Goal: Task Accomplishment & Management: Manage account settings

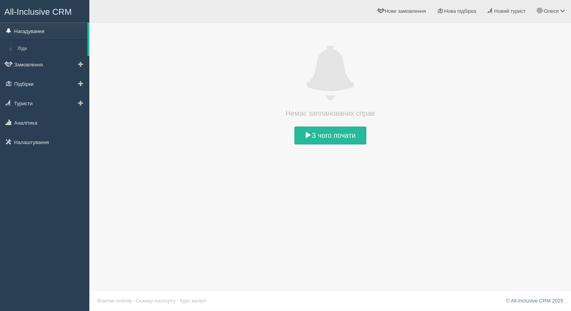
click at [36, 33] on link "Нагадування" at bounding box center [43, 31] width 87 height 17
click at [30, 47] on link "Ліди" at bounding box center [50, 49] width 73 height 14
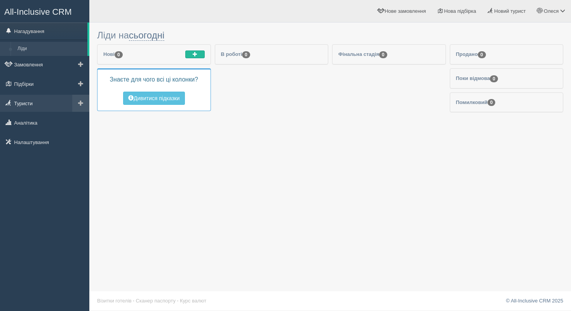
click at [24, 111] on link "Туристи" at bounding box center [44, 103] width 89 height 17
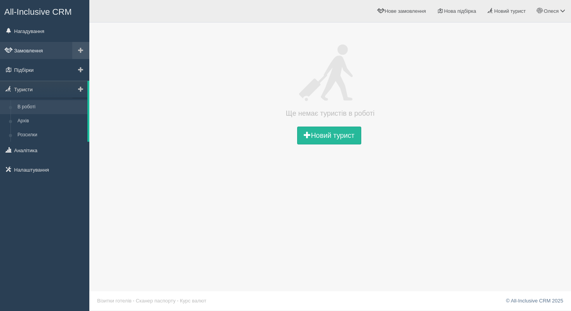
click at [33, 58] on link "Замовлення" at bounding box center [44, 50] width 89 height 17
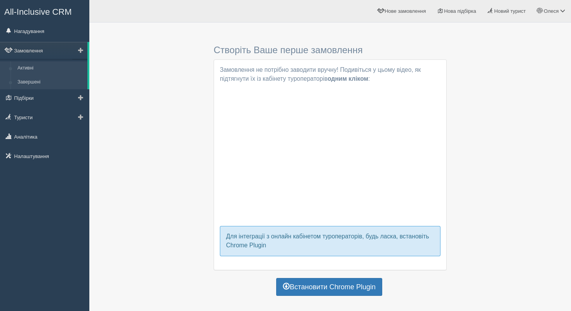
click at [43, 88] on link "Завершені" at bounding box center [50, 82] width 73 height 14
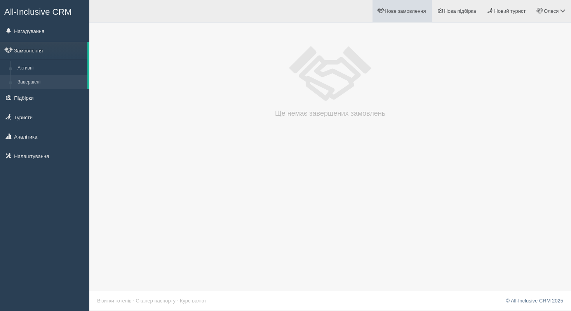
click at [401, 13] on span "Нове замовлення" at bounding box center [405, 11] width 41 height 6
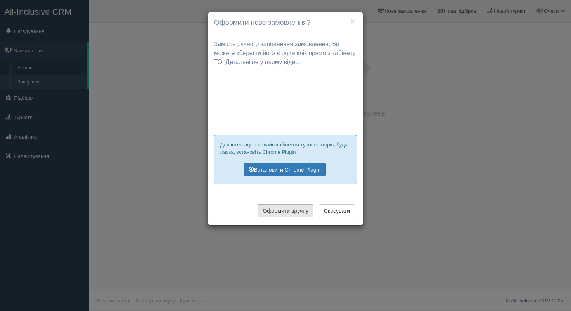
click at [302, 216] on button "Оформити вручну" at bounding box center [286, 210] width 56 height 13
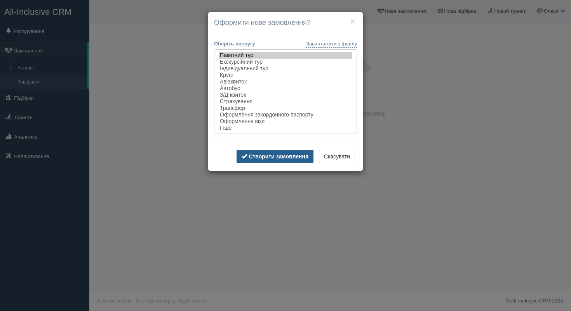
click at [270, 159] on b "Створити замовлення" at bounding box center [279, 157] width 60 height 6
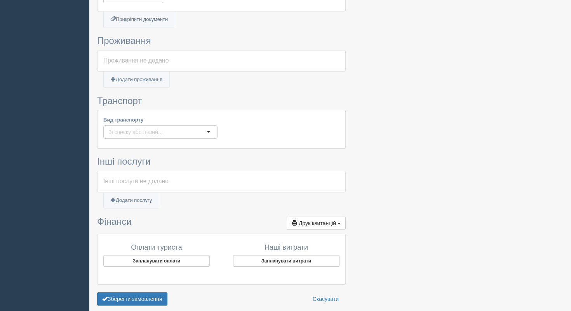
scroll to position [234, 0]
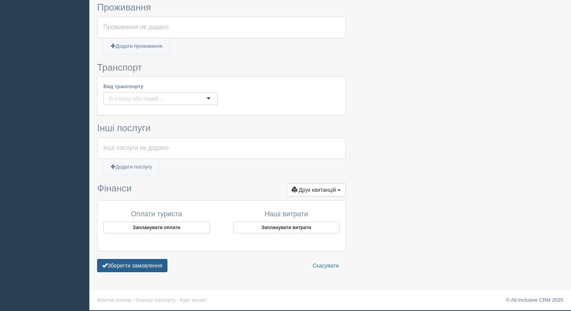
click at [155, 265] on button "Зберегти замовлення" at bounding box center [132, 265] width 70 height 13
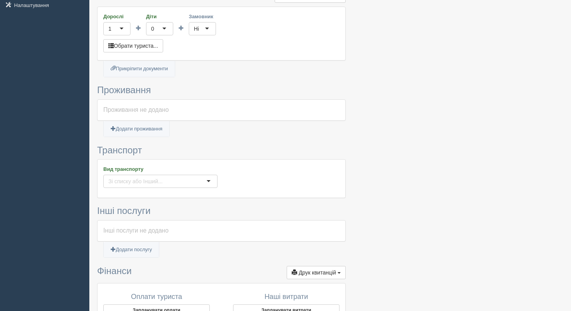
scroll to position [141, 0]
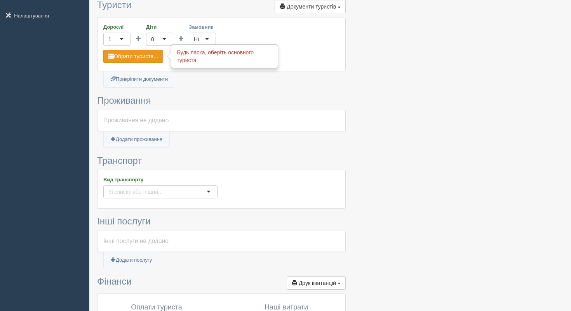
click at [152, 51] on button "Обрати туриста..." at bounding box center [133, 56] width 60 height 13
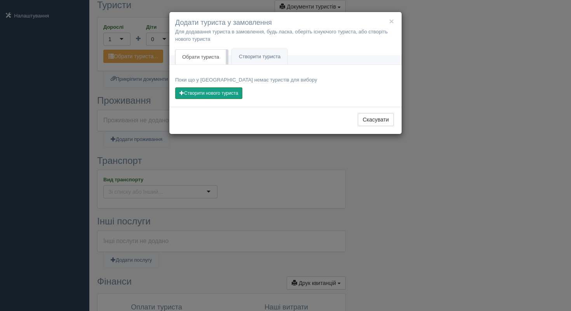
click at [211, 95] on button "Створити нового туриста" at bounding box center [208, 93] width 67 height 12
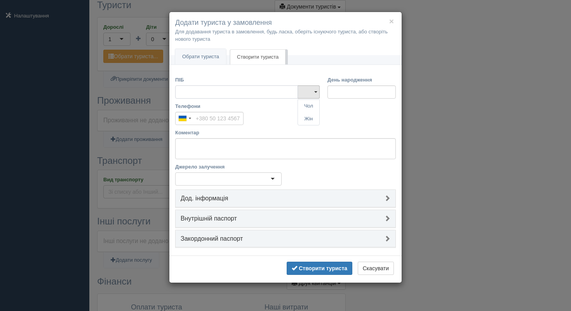
click at [224, 97] on input "ПІБ" at bounding box center [236, 92] width 123 height 13
type input "[PERSON_NAME]"
click at [221, 122] on input "Телефони" at bounding box center [209, 118] width 68 height 13
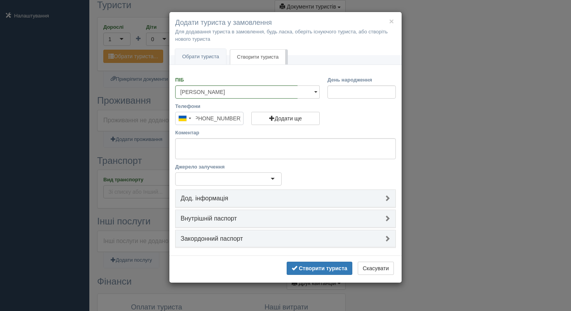
type input "+380 90 999 9999"
click at [306, 272] on button "Створити туриста" at bounding box center [320, 268] width 66 height 13
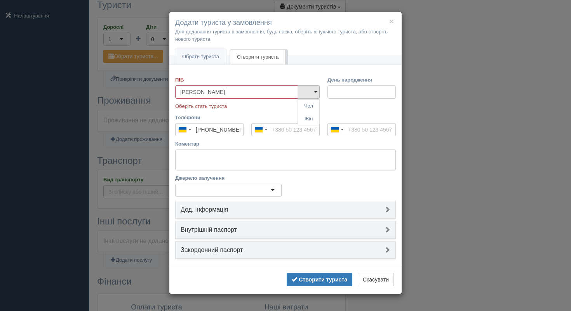
click at [234, 105] on p "Оберіть стать туриста" at bounding box center [247, 106] width 145 height 7
click at [313, 95] on link at bounding box center [309, 92] width 22 height 13
click at [313, 118] on link "Жін" at bounding box center [308, 119] width 21 height 13
click at [314, 283] on button "Створити туриста" at bounding box center [320, 279] width 66 height 13
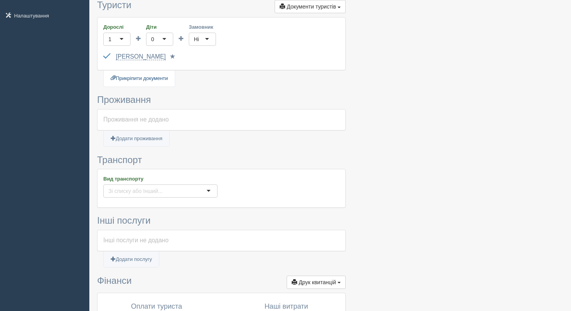
click at [159, 77] on link "Прикріпити документи" at bounding box center [139, 79] width 71 height 16
type input "C:\fakepath\ІНДЗ БРз-41 Квасницька Управління інно.pptx"
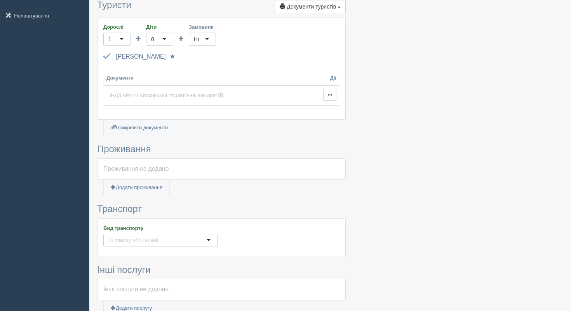
scroll to position [282, 0]
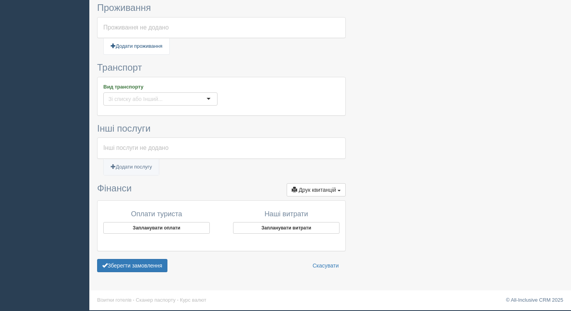
click at [169, 45] on link "Додати проживання" at bounding box center [137, 46] width 66 height 16
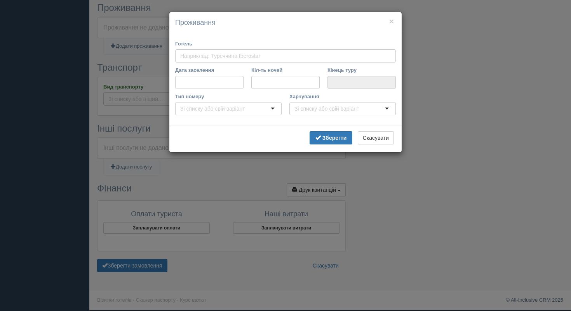
click at [212, 56] on input "Готель" at bounding box center [223, 56] width 87 height 8
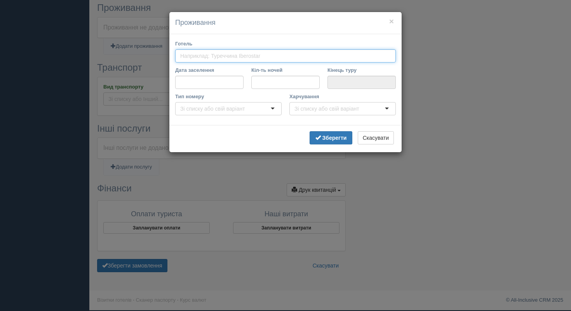
type input "А"
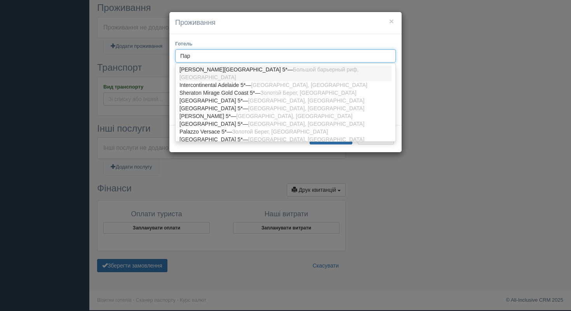
type input "Пари"
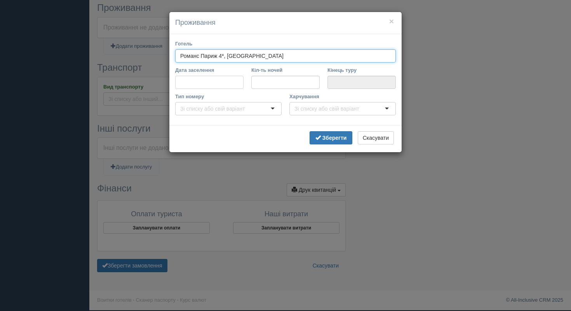
click at [211, 85] on input "Дата заселення" at bounding box center [209, 82] width 68 height 13
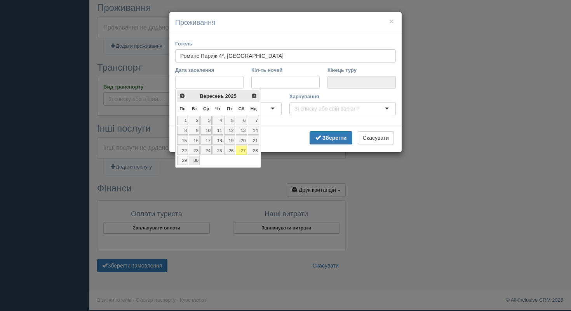
click at [196, 160] on link "30" at bounding box center [194, 160] width 11 height 9
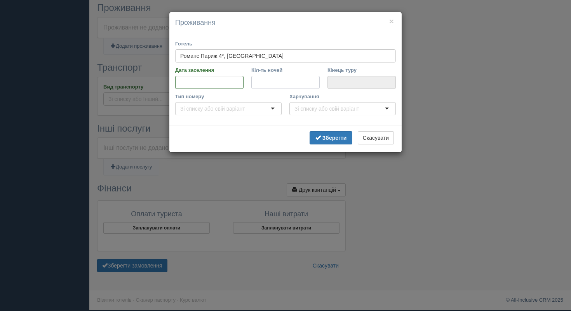
click at [264, 84] on input "Кіл-ть ночей" at bounding box center [285, 82] width 68 height 13
click at [278, 81] on input "Кіл-ть ночей" at bounding box center [285, 82] width 68 height 13
type input "6"
type input "06.10.2025"
type input "6"
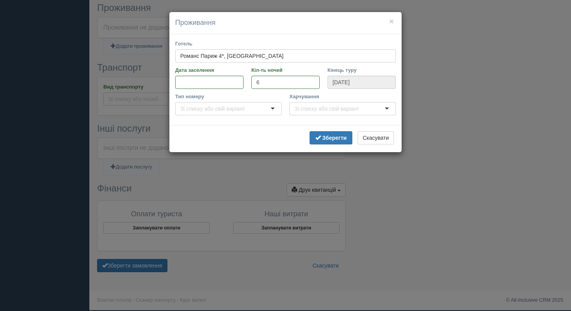
click at [267, 123] on div "Готель Романс Париж 4*, Болгарія Романс Париж 4*, Болгарія Романс Париж 4* — Св…" at bounding box center [285, 79] width 232 height 91
click at [258, 108] on div at bounding box center [228, 108] width 107 height 13
click at [344, 114] on div at bounding box center [343, 108] width 107 height 13
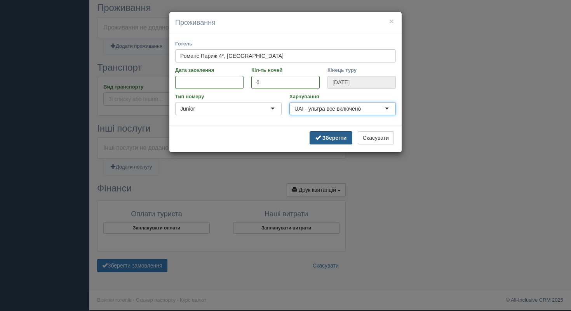
click at [342, 140] on b "Зберегти" at bounding box center [335, 138] width 24 height 6
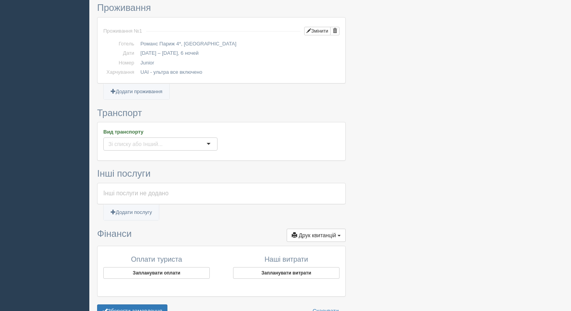
scroll to position [327, 0]
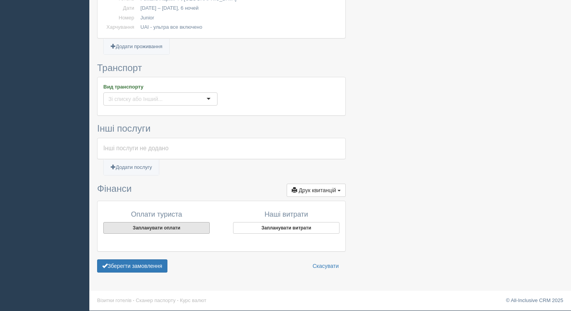
click at [165, 226] on button "Запланувати оплати" at bounding box center [156, 228] width 107 height 12
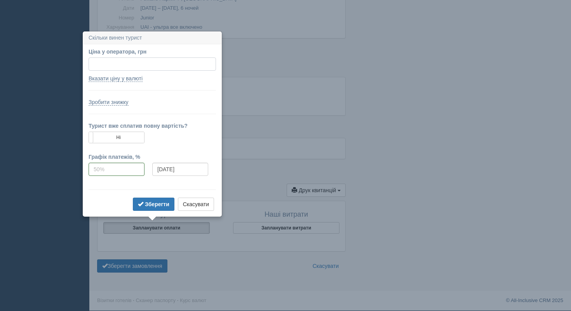
click at [150, 67] on input "Ціна у оператора, грн" at bounding box center [152, 64] width 127 height 13
click at [140, 78] on link "Вказати ціну у валюті" at bounding box center [116, 78] width 54 height 7
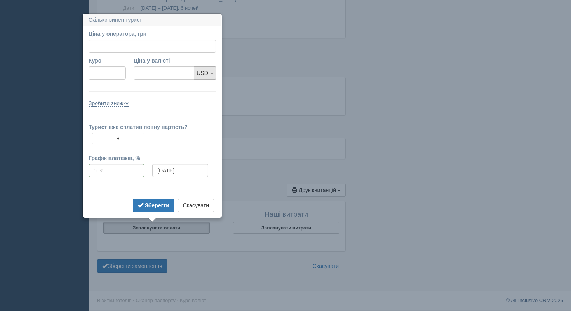
click at [211, 75] on link "USD" at bounding box center [205, 72] width 22 height 13
click at [98, 75] on input "Курс" at bounding box center [107, 72] width 37 height 13
type input "42.7"
click at [134, 45] on input "Ціна у оператора, грн" at bounding box center [152, 46] width 127 height 13
click at [155, 76] on input "Ціна у валюті" at bounding box center [164, 72] width 61 height 13
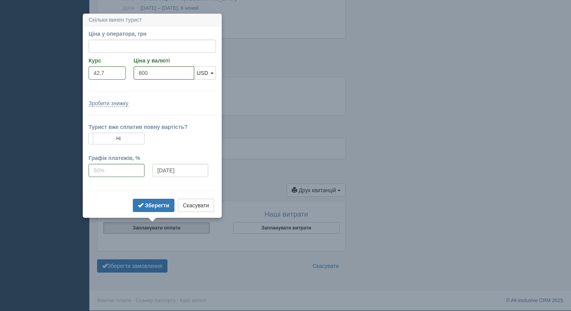
type input "800"
type input "34160.00"
click at [183, 107] on div "Зробити знижку" at bounding box center [152, 104] width 127 height 8
click at [131, 105] on div "Зробити знижку" at bounding box center [152, 104] width 127 height 8
click at [120, 103] on link "Зробити знижку" at bounding box center [109, 103] width 40 height 7
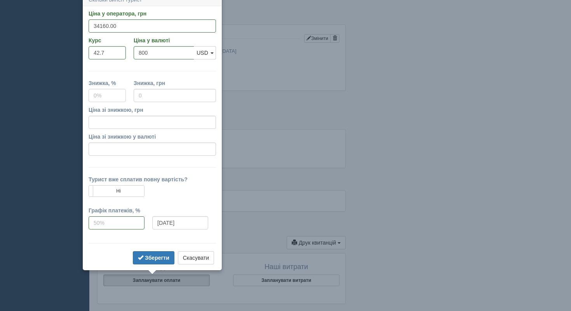
scroll to position [268, 0]
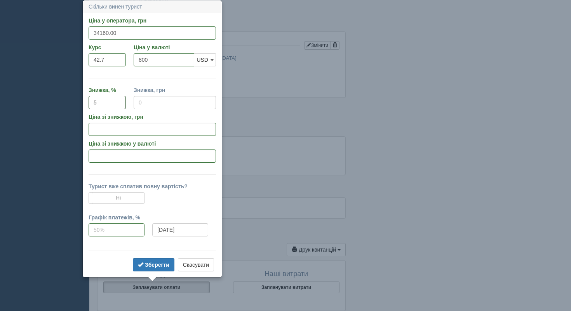
type input "5"
type input "1708"
type input "32452.00"
type input "760.00"
click at [176, 88] on label "Знижка, грн" at bounding box center [175, 90] width 82 height 8
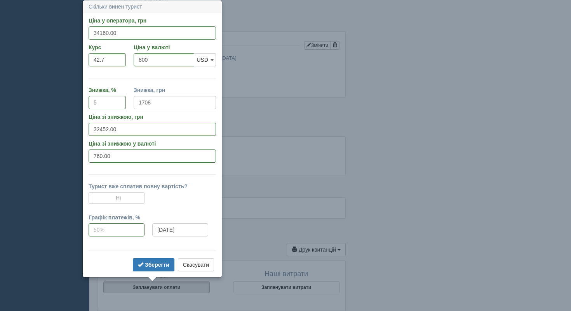
click at [176, 96] on input "1708" at bounding box center [175, 102] width 82 height 13
click at [183, 191] on td "Турист вже сплатив повну вартість?" at bounding box center [152, 188] width 127 height 10
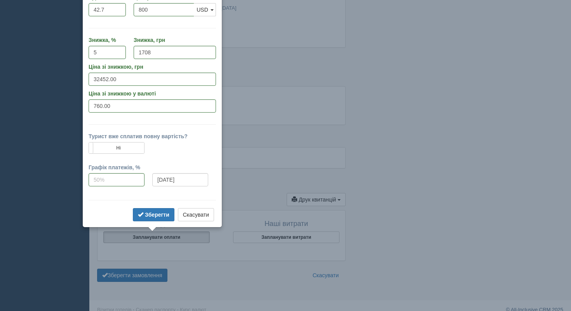
scroll to position [327, 0]
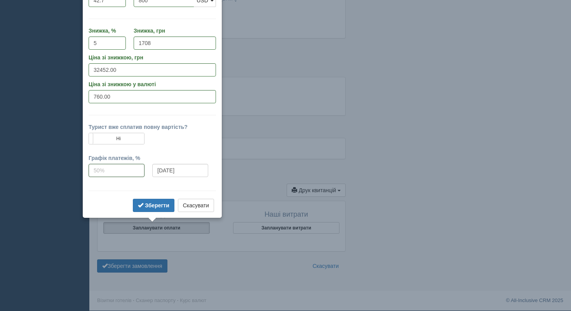
click at [132, 170] on input "tel" at bounding box center [117, 170] width 56 height 13
type input "100"
click at [122, 200] on div "Зберегти Скасувати" at bounding box center [152, 206] width 127 height 15
click at [160, 208] on b "Зберегти" at bounding box center [157, 206] width 24 height 6
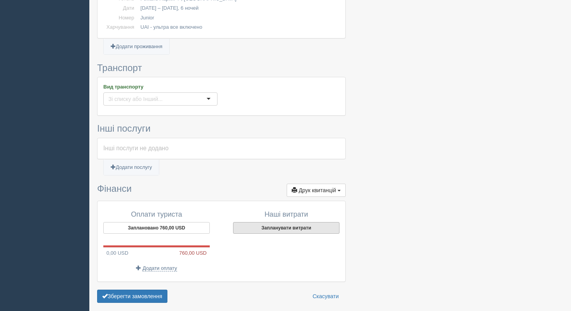
scroll to position [358, 0]
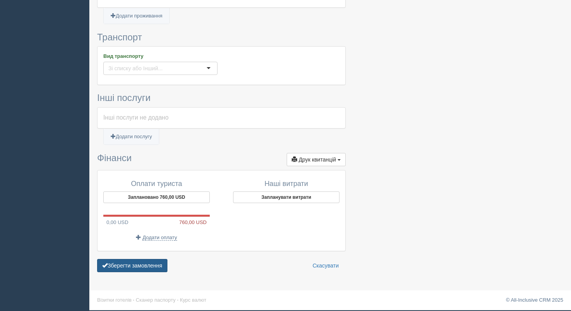
click at [127, 268] on button "Зберегти замовлення" at bounding box center [132, 265] width 70 height 13
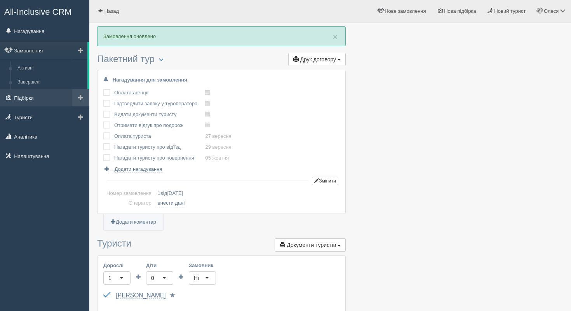
click at [56, 91] on link "Підбірки" at bounding box center [44, 97] width 89 height 17
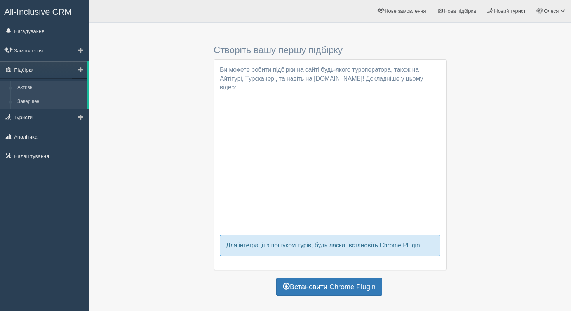
click at [49, 96] on link "Завершені" at bounding box center [50, 102] width 73 height 14
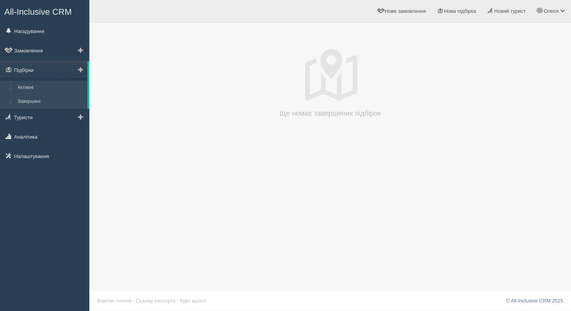
click at [43, 88] on link "Активні" at bounding box center [50, 88] width 73 height 14
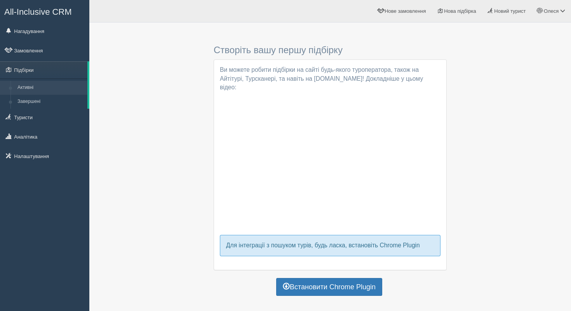
scroll to position [13, 0]
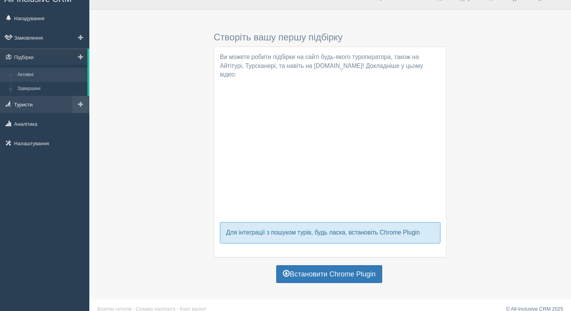
click at [41, 103] on link "Туристи" at bounding box center [44, 104] width 89 height 17
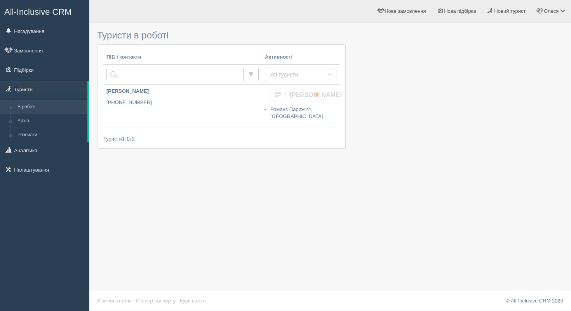
click at [206, 28] on div "Туристи в роботі ПІБ і контакти Активності Усі туристи Усі туристи Є замовлення…" at bounding box center [221, 91] width 249 height 130
click at [199, 80] on input "text" at bounding box center [175, 74] width 137 height 13
drag, startPoint x: 304, startPoint y: 70, endPoint x: 299, endPoint y: 70, distance: 5.4
click at [304, 70] on button "Усі туристи" at bounding box center [301, 74] width 72 height 13
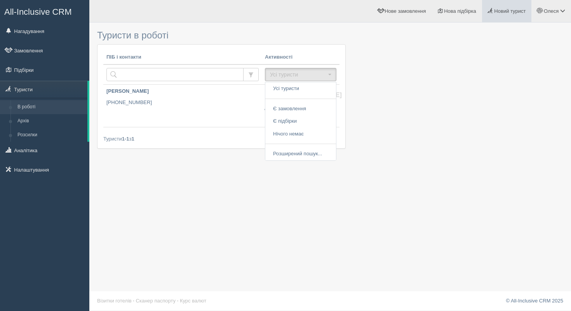
click at [499, 15] on link "Новий турист" at bounding box center [507, 11] width 50 height 22
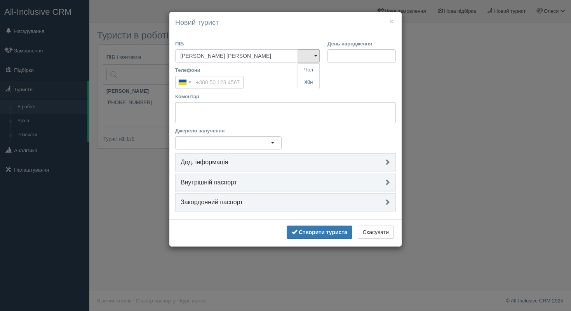
type input "[PERSON_NAME] [PERSON_NAME]"
click at [213, 87] on input "Телефони" at bounding box center [209, 82] width 68 height 13
type input "+380 98 081 6131"
click at [369, 57] on input "День народження" at bounding box center [362, 55] width 68 height 13
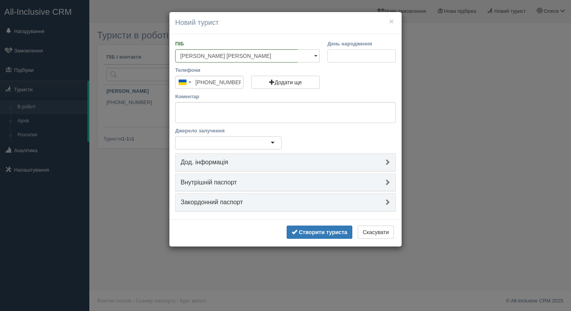
scroll to position [0, 0]
type input "17.05.1982"
click at [390, 79] on div "Телефони Ukraine +380 244 results found Afghanistan +93 Albania +355 Algeria +2…" at bounding box center [285, 79] width 229 height 26
click at [251, 143] on div at bounding box center [228, 142] width 107 height 13
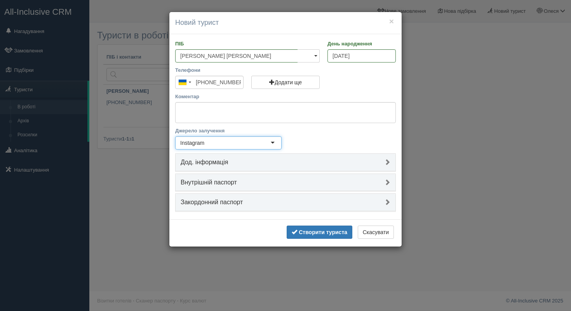
click at [313, 157] on link "Дод. інформація" at bounding box center [286, 162] width 220 height 17
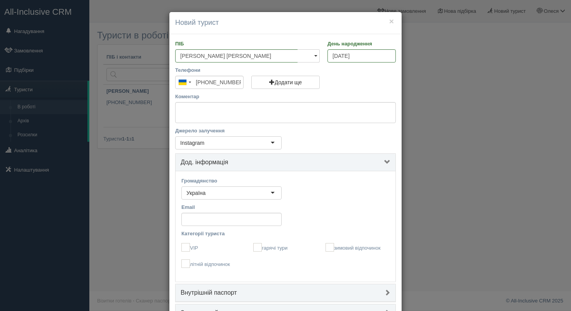
scroll to position [58, 0]
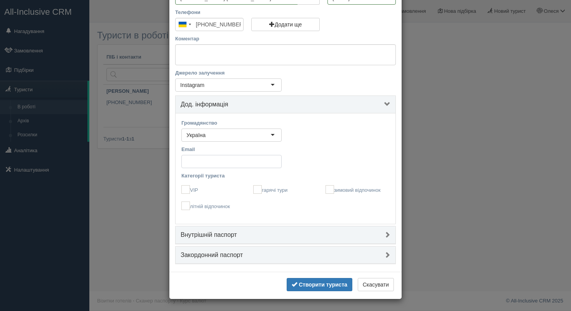
click at [217, 162] on input "Email" at bounding box center [232, 161] width 100 height 13
type input "щ"
type input "olashaider30@gmail.com"
click at [356, 164] on div "Email olashaider30@gmail.com" at bounding box center [286, 159] width 216 height 26
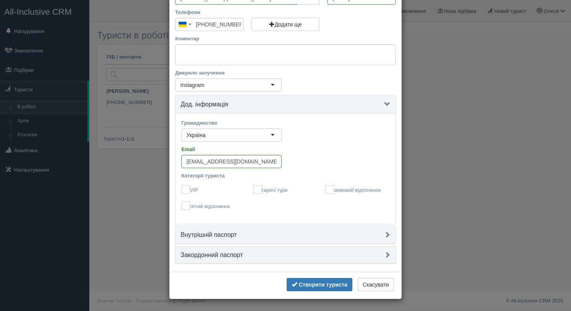
click at [198, 211] on div "літній відпочинок" at bounding box center [214, 206] width 72 height 16
click at [194, 205] on label "літній відпочинок" at bounding box center [214, 206] width 64 height 9
checkbox input "true"
click at [194, 195] on div "VIP" at bounding box center [214, 190] width 72 height 16
click at [188, 190] on ins at bounding box center [186, 189] width 9 height 9
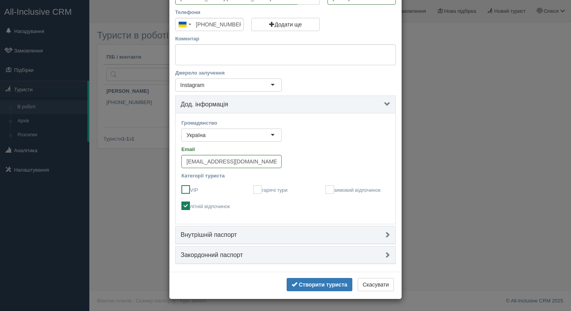
checkbox input "true"
click at [266, 191] on label "гарячі тури" at bounding box center [285, 189] width 64 height 9
checkbox input "true"
click at [239, 233] on h4 "Внутрішній паспорт" at bounding box center [286, 235] width 210 height 7
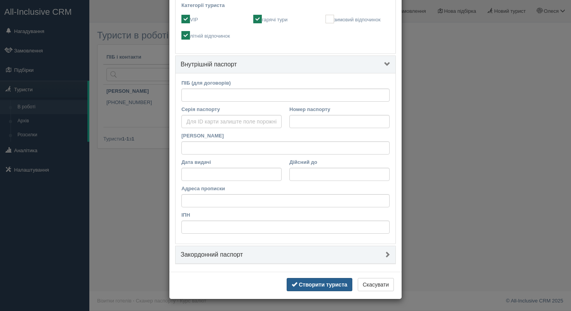
click at [308, 290] on button "Створити туриста" at bounding box center [320, 284] width 66 height 13
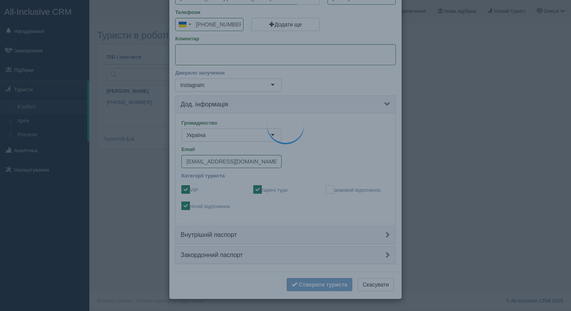
scroll to position [0, 0]
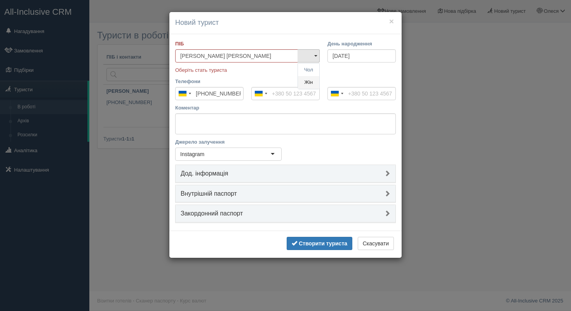
click at [309, 80] on link "Жін" at bounding box center [308, 82] width 21 height 13
click at [311, 245] on b "Створити туриста" at bounding box center [323, 244] width 49 height 6
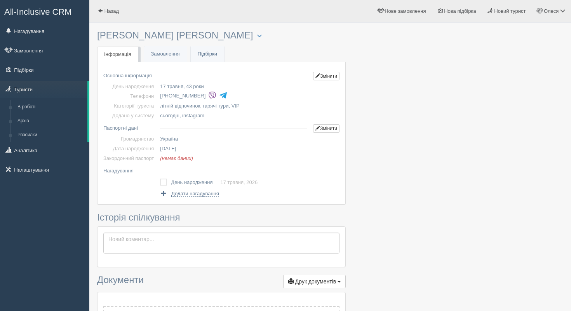
click at [409, 191] on div at bounding box center [330, 253] width 466 height 455
click at [48, 148] on link "Аналітика" at bounding box center [44, 150] width 89 height 17
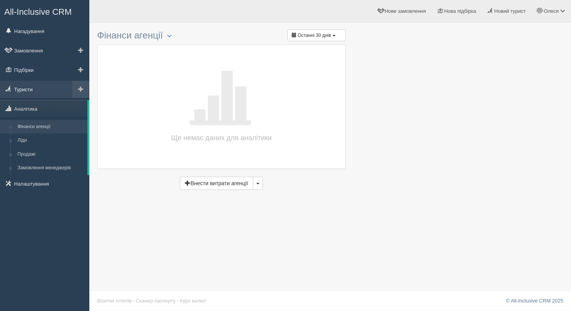
click at [47, 91] on link "Туристи" at bounding box center [44, 89] width 89 height 17
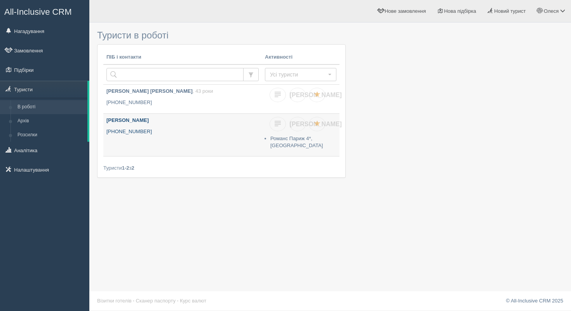
click at [204, 126] on link "[PERSON_NAME] [PHONE_NUMBER]" at bounding box center [182, 135] width 159 height 42
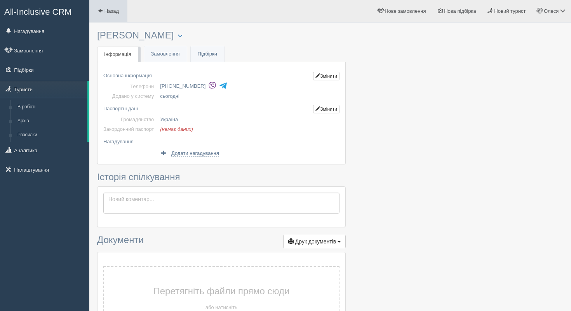
click at [112, 9] on span "Назад" at bounding box center [112, 11] width 14 height 6
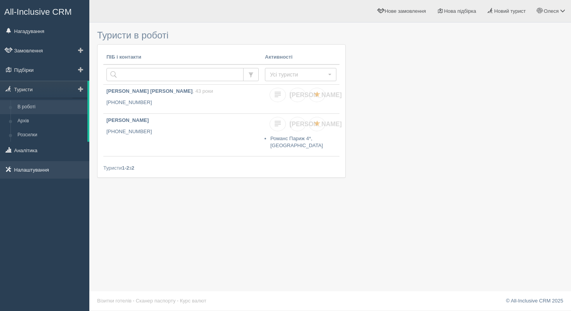
click at [54, 164] on link "Налаштування" at bounding box center [44, 169] width 89 height 17
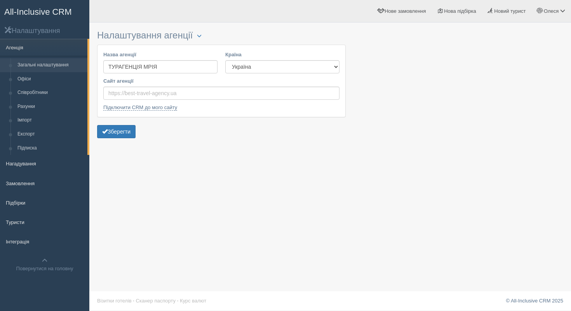
click at [42, 29] on h2 "Налаштування" at bounding box center [44, 30] width 89 height 9
click at [34, 82] on link "Офіси" at bounding box center [50, 79] width 73 height 14
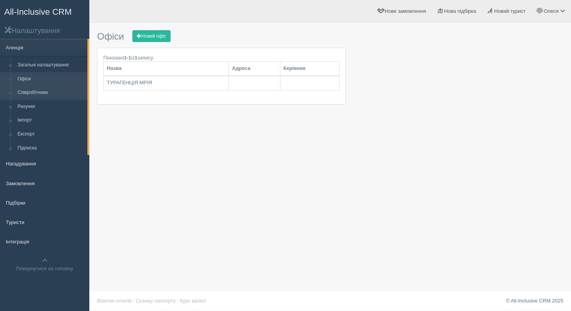
click at [35, 98] on link "Співробітники" at bounding box center [50, 93] width 73 height 14
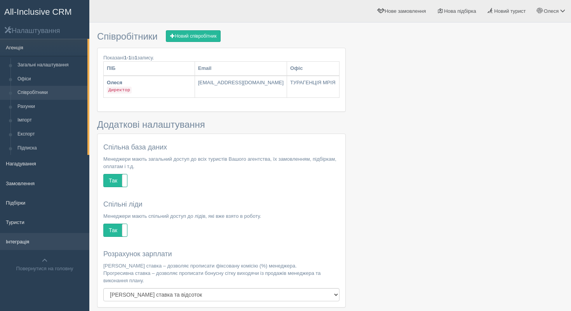
scroll to position [39, 0]
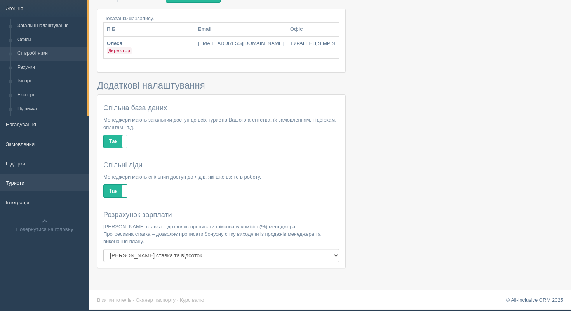
click at [15, 180] on link "Туристи" at bounding box center [44, 183] width 89 height 17
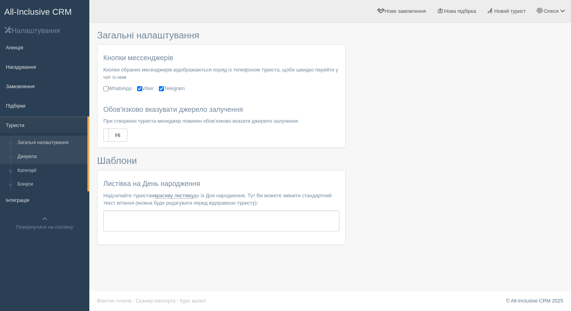
click at [36, 161] on link "Джерела" at bounding box center [50, 157] width 73 height 14
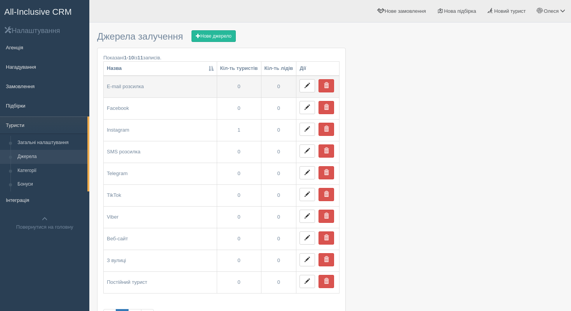
click at [240, 87] on td "0" at bounding box center [239, 87] width 44 height 22
click at [305, 89] on button "button" at bounding box center [308, 85] width 16 height 13
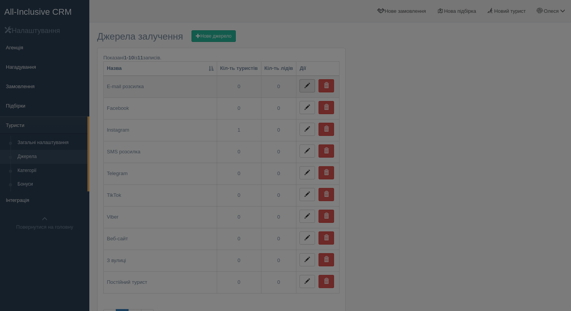
click at [0, 0] on div "× Редагування джерела Будь ласка, вкажіть нову назву E-mail розсилка Зберегти С…" at bounding box center [0, 0] width 0 height 0
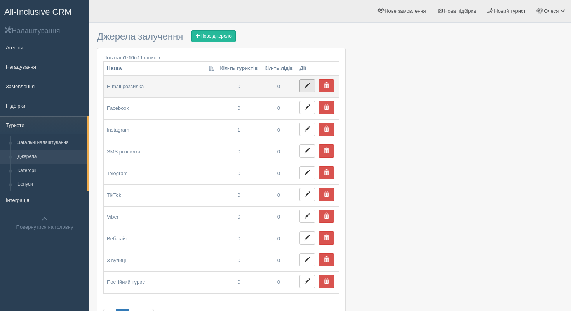
click at [305, 89] on button "button" at bounding box center [308, 85] width 16 height 13
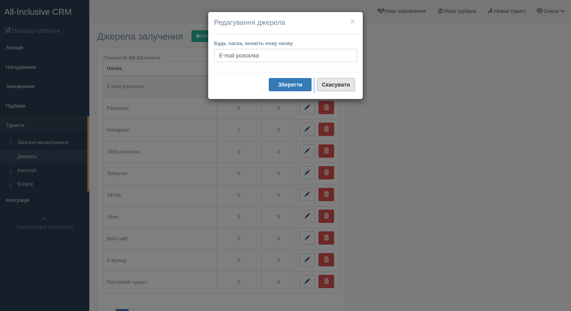
click at [328, 86] on b "Скасувати" at bounding box center [336, 85] width 28 height 6
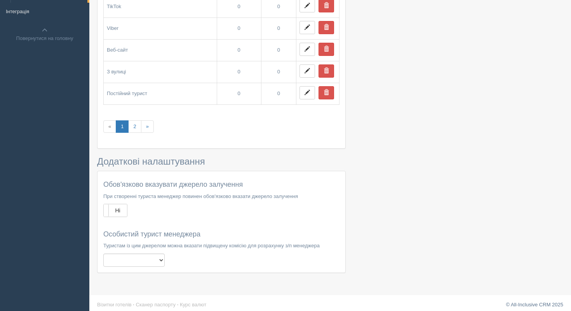
scroll to position [193, 0]
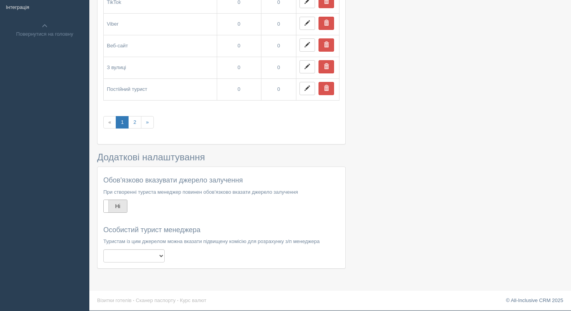
click at [117, 203] on label "Ні" at bounding box center [115, 206] width 23 height 12
click at [116, 203] on label "Так" at bounding box center [115, 206] width 23 height 12
click at [411, 156] on div at bounding box center [330, 55] width 466 height 444
click at [154, 253] on select "E-mail розсилка Facebook Instagram SMS розсилка Telegram TikTok Viber Веб-сайт …" at bounding box center [133, 256] width 61 height 13
select select "52963"
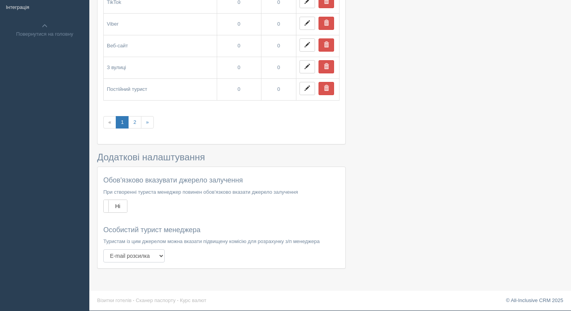
click at [103, 250] on select "E-mail розсилка Facebook Instagram SMS розсилка Telegram TikTok Viber Веб-сайт …" at bounding box center [133, 256] width 61 height 13
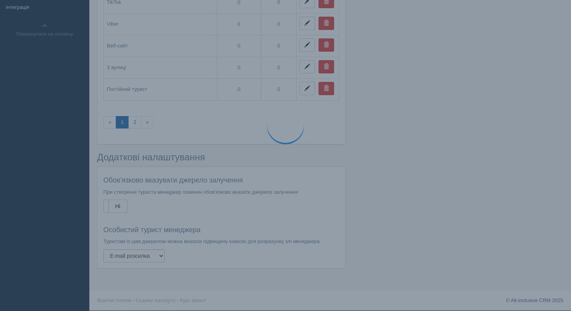
click at [397, 249] on div at bounding box center [330, 55] width 466 height 444
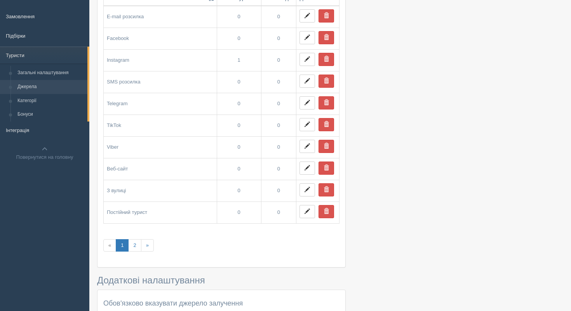
scroll to position [0, 0]
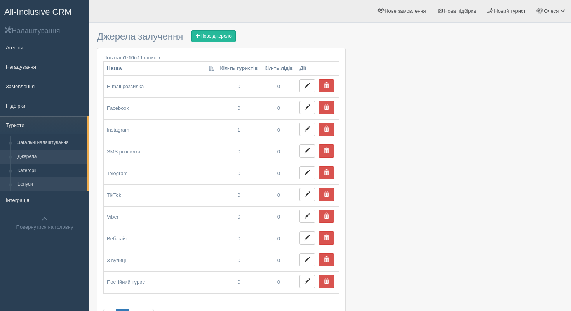
click at [52, 179] on link "Бонуси" at bounding box center [50, 185] width 73 height 14
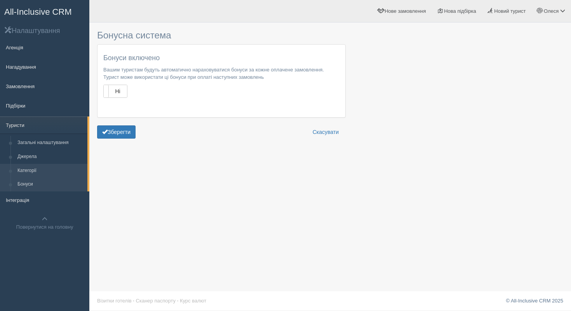
click at [48, 172] on link "Категорії" at bounding box center [50, 171] width 73 height 14
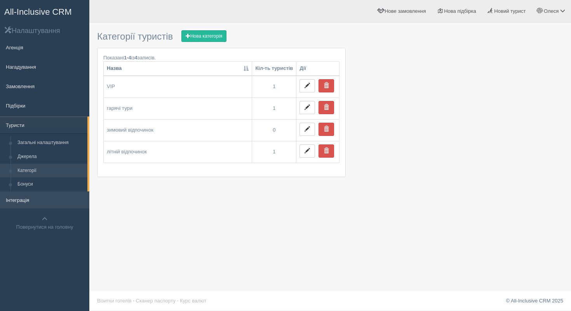
click at [31, 204] on link "Інтеграція" at bounding box center [44, 200] width 89 height 17
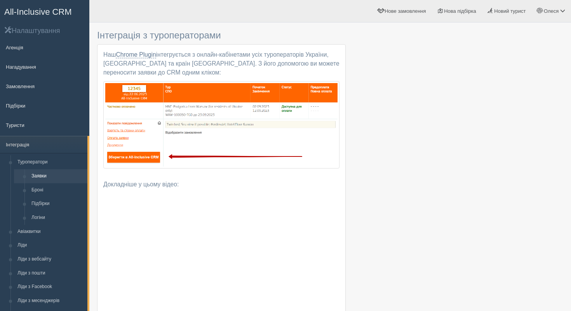
click at [24, 21] on link "All-Inclusive CRM" at bounding box center [44, 10] width 89 height 21
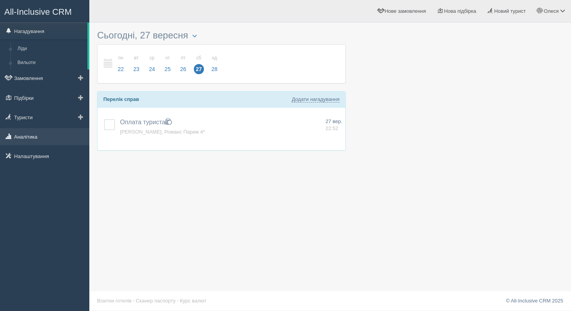
click at [23, 137] on link "Аналітика" at bounding box center [44, 136] width 89 height 17
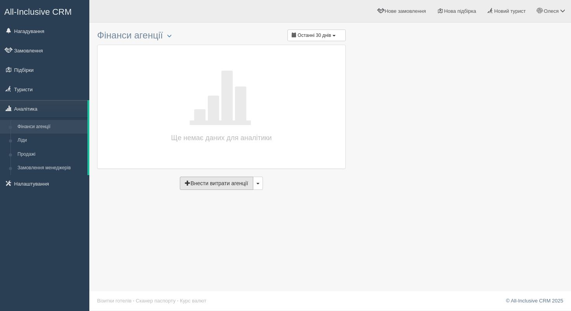
click at [217, 183] on button "Внести витрати агенції" at bounding box center [216, 183] width 73 height 13
type input "[DATE]"
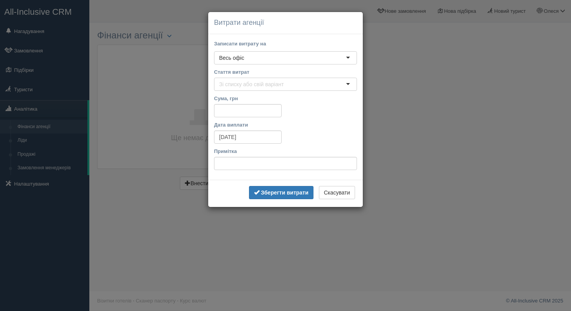
click at [444, 92] on div "видалити Витрати агенції Записати витрату на ТУРАГЕНЦІЯ МРІЯ ТУРАГЕНЦІЯ МРІЯ ТУ…" at bounding box center [285, 155] width 571 height 311
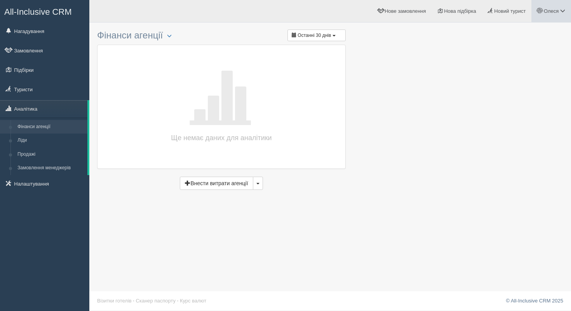
click at [543, 10] on link "Олеся" at bounding box center [552, 11] width 40 height 22
click at [494, 7] on link "Новий турист" at bounding box center [507, 11] width 50 height 22
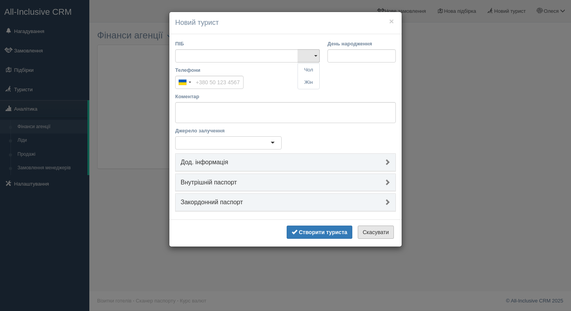
click at [373, 233] on button "Скасувати" at bounding box center [376, 232] width 36 height 13
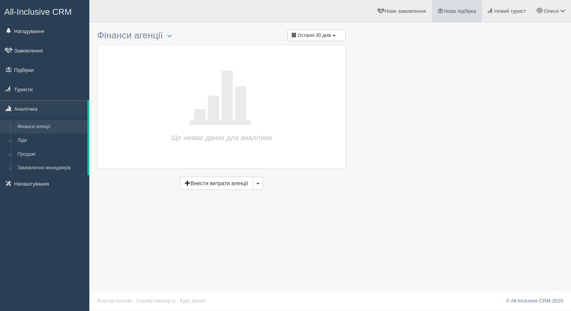
click at [448, 12] on span "Нова підбірка" at bounding box center [460, 11] width 32 height 6
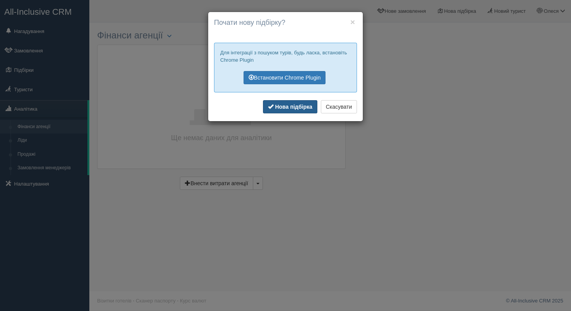
click at [301, 108] on b "Нова підбірка" at bounding box center [293, 107] width 37 height 6
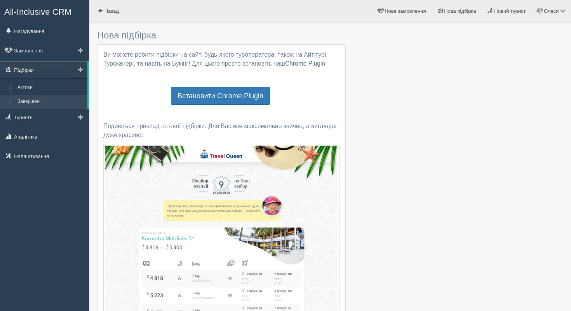
click at [54, 101] on link "Завершені" at bounding box center [50, 102] width 73 height 14
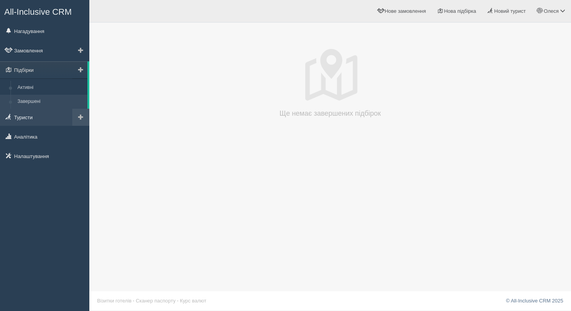
click at [30, 121] on link "Туристи" at bounding box center [44, 117] width 89 height 17
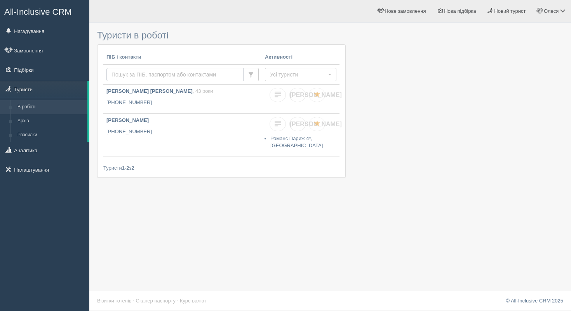
click at [141, 77] on input "text" at bounding box center [175, 74] width 137 height 13
click at [240, 124] on link "Синишин Аліна +380 909 999 999" at bounding box center [182, 135] width 159 height 42
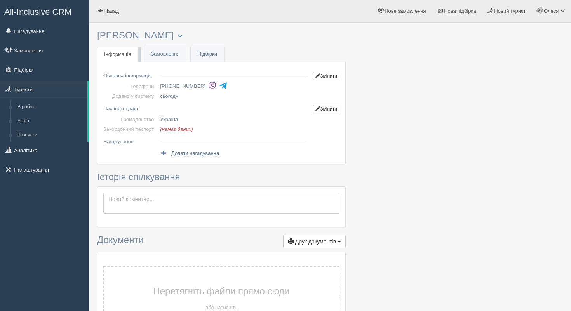
click at [219, 102] on td at bounding box center [233, 108] width 153 height 14
click at [116, 15] on link "Назад" at bounding box center [108, 11] width 38 height 22
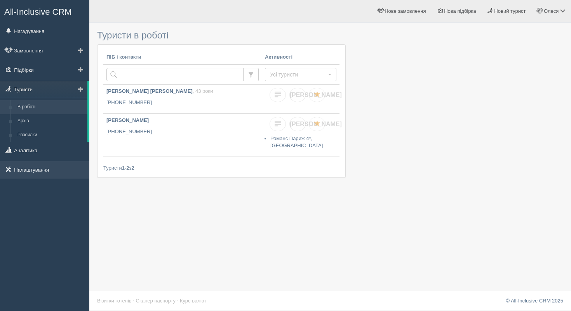
scroll to position [1, 0]
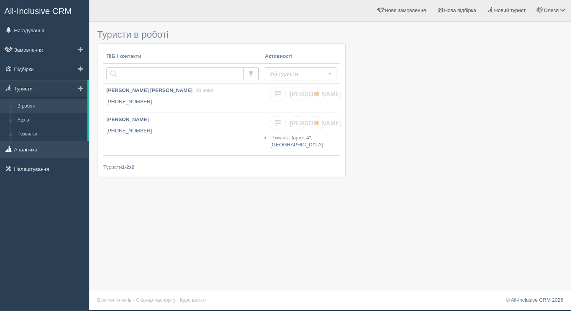
click at [63, 159] on ul "Нагадування Замовлення Підбірки Туристи" at bounding box center [44, 101] width 89 height 159
click at [47, 149] on link "Аналітика" at bounding box center [44, 149] width 89 height 17
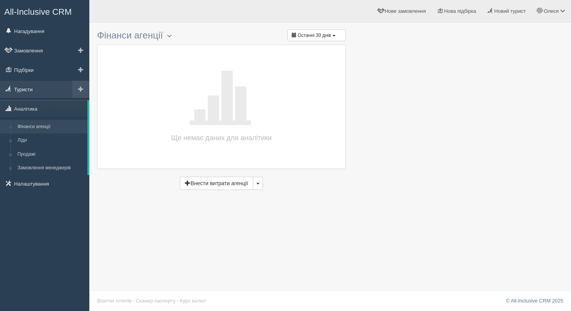
click at [42, 98] on link "Туристи" at bounding box center [44, 89] width 89 height 17
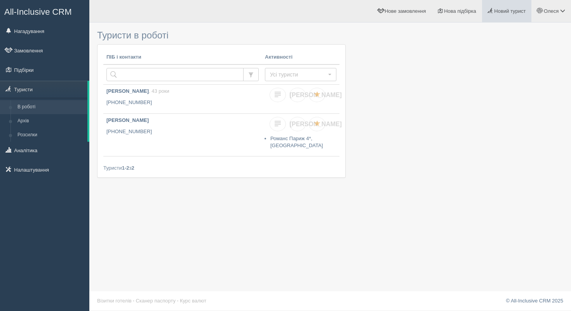
click at [496, 10] on span "Новий турист" at bounding box center [509, 11] width 31 height 6
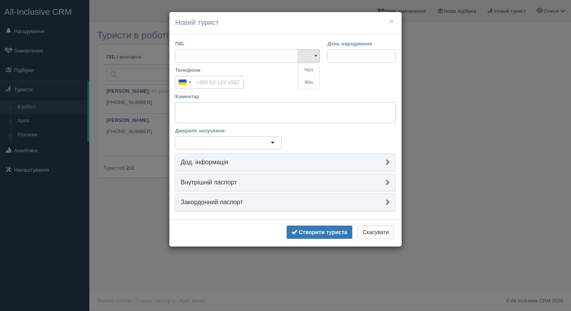
click at [254, 54] on input "ПІБ" at bounding box center [236, 55] width 123 height 13
paste input "[PERSON_NAME]"
type input "[PERSON_NAME]"
click at [233, 83] on input "Телефони" at bounding box center [209, 82] width 68 height 13
paste input "[PHONE_NUMBER]"
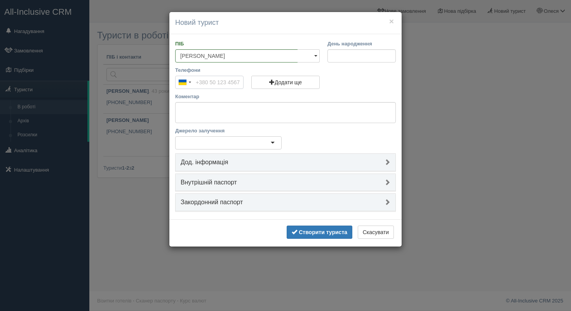
scroll to position [0, 2]
type input "[PHONE_NUMBER]"
click at [340, 54] on input "День народження" at bounding box center [362, 55] width 68 height 13
paste input "[DATE]"
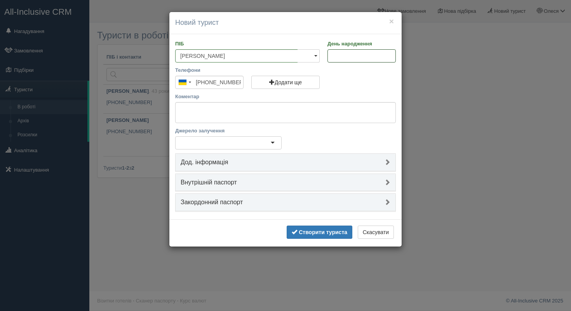
type input "[DATE]"
click at [300, 54] on link at bounding box center [309, 55] width 22 height 13
click at [313, 85] on link "Жін" at bounding box center [308, 82] width 21 height 13
click at [303, 171] on link "Дод. інформація" at bounding box center [286, 162] width 220 height 17
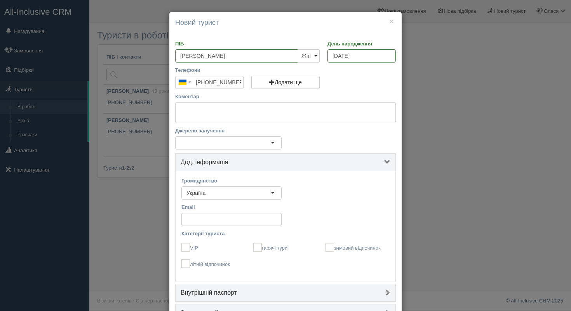
scroll to position [58, 0]
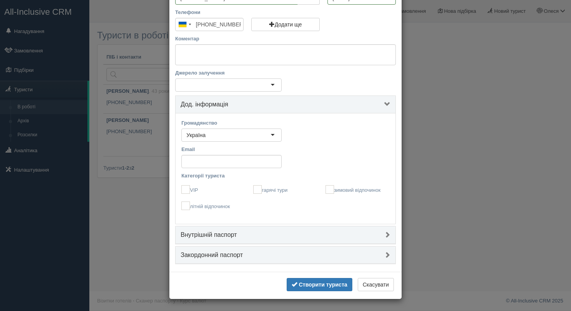
click at [257, 261] on link "Закордонний паспорт" at bounding box center [286, 255] width 220 height 17
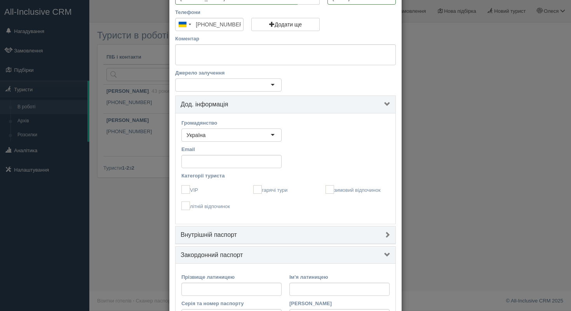
click at [261, 236] on h4 "Внутрішній паспорт" at bounding box center [286, 235] width 210 height 7
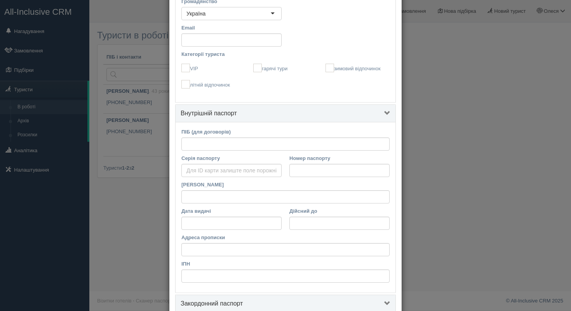
scroll to position [0, 0]
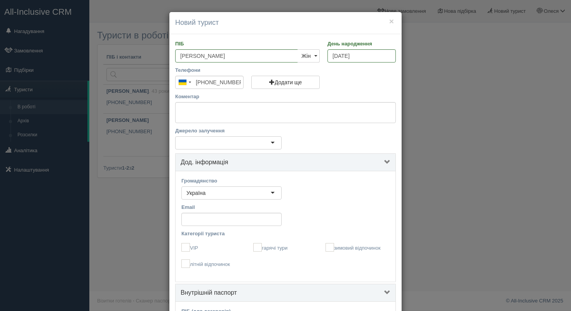
click at [260, 136] on div "Джерело залучення" at bounding box center [228, 138] width 107 height 23
click at [260, 141] on div at bounding box center [228, 142] width 107 height 13
click at [292, 115] on textarea "Коментар" at bounding box center [285, 112] width 221 height 21
paste textarea "[PERSON_NAME][EMAIL_ADDRESS][DOMAIN_NAME]"
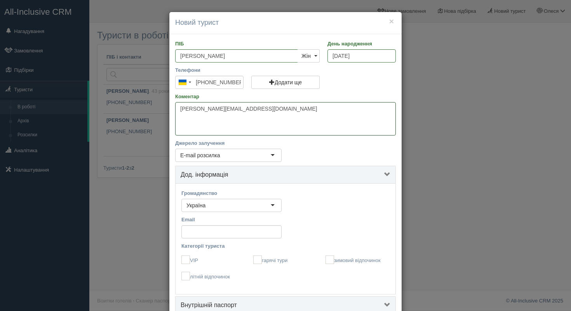
paste textarea "Віддає перевагу пляжному відпочинку, любить Іспанію"
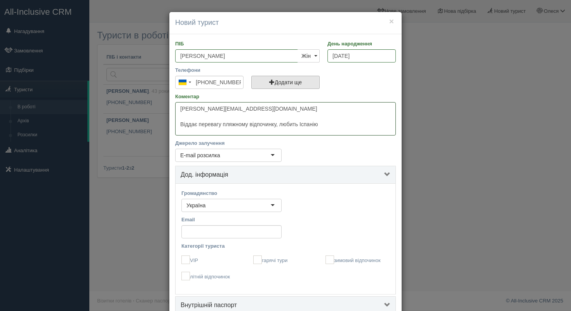
type textarea "ivanenko.m@gmail.com Віддає перевагу пляжному відпочинку, любить Іспанію"
click at [297, 79] on button "Додати ще" at bounding box center [285, 82] width 68 height 13
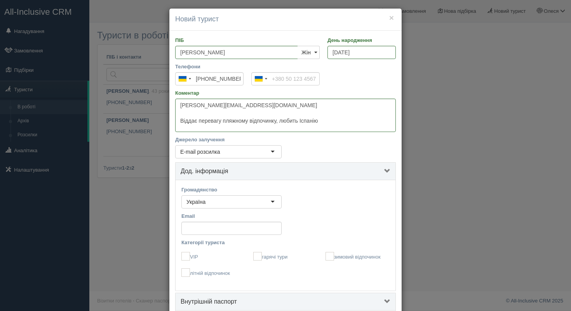
click at [348, 72] on div "Додати ще" at bounding box center [362, 68] width 76 height 11
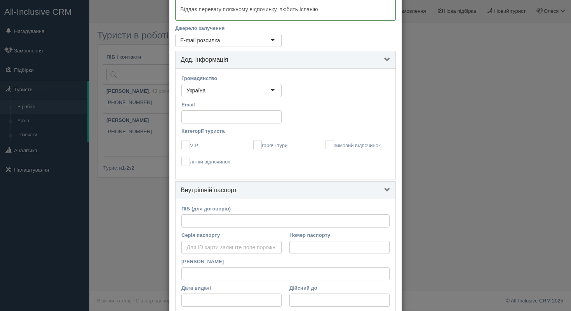
scroll to position [121, 0]
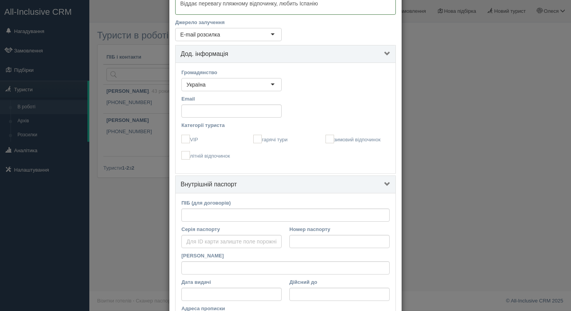
click at [244, 120] on div "Email" at bounding box center [232, 108] width 108 height 26
click at [239, 113] on input "Email" at bounding box center [232, 111] width 100 height 13
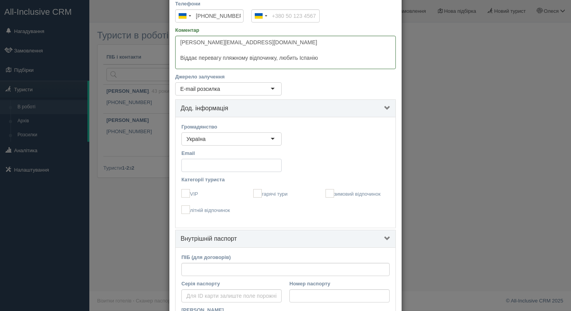
scroll to position [66, 0]
drag, startPoint x: 257, startPoint y: 44, endPoint x: 171, endPoint y: 45, distance: 86.3
click at [171, 45] on div "ПІБ Іваненко Марія Петрівна Чол Жін Жін Чол Жін День народження 15.03.1990 Теле…" at bounding box center [285, 256] width 232 height 574
click at [232, 162] on input "Email" at bounding box center [232, 166] width 100 height 13
type textarea "Віддає перевагу пляжному відпочинку, любить Іспанію"
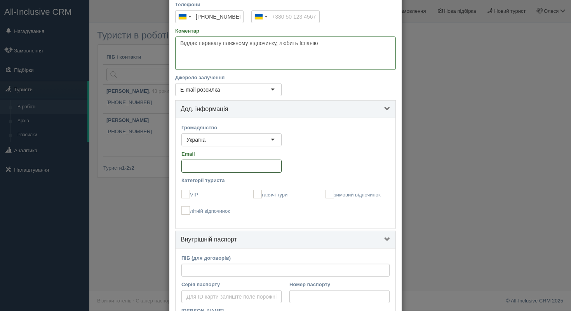
paste input "ivanenko.m@gmail.com"
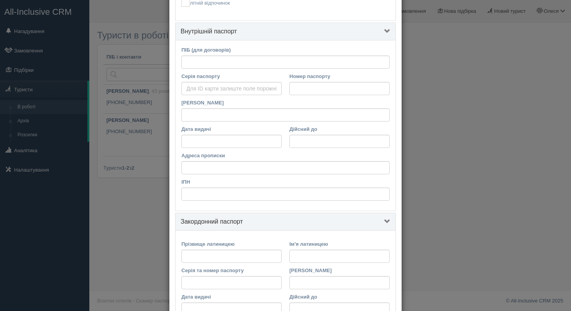
scroll to position [336, 0]
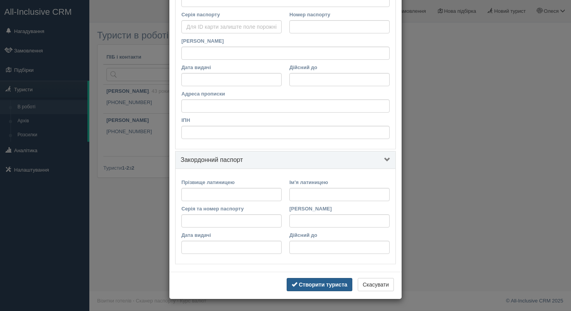
type input "ivanenko.m@gmail.com"
click at [314, 280] on button "Створити туриста" at bounding box center [320, 284] width 66 height 13
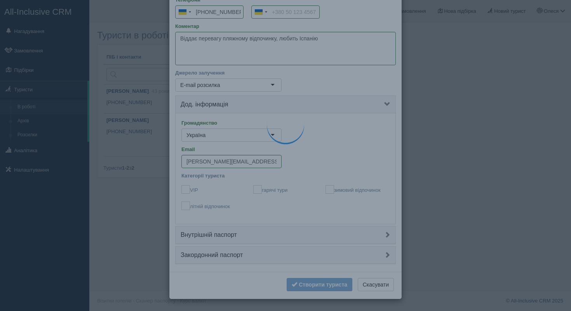
scroll to position [0, 0]
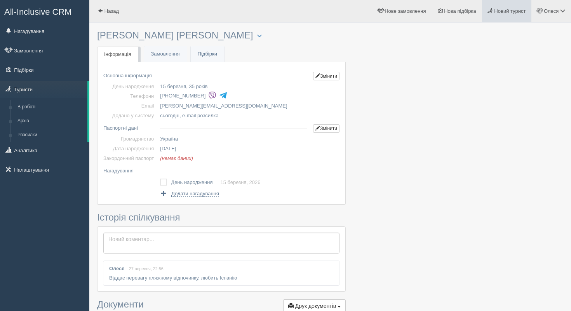
click at [503, 11] on span "Новий турист" at bounding box center [509, 11] width 31 height 6
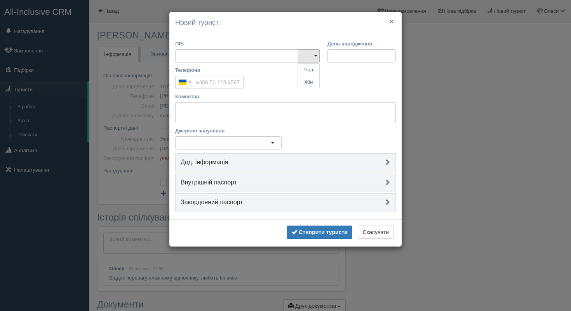
click at [391, 21] on button "×" at bounding box center [391, 21] width 5 height 8
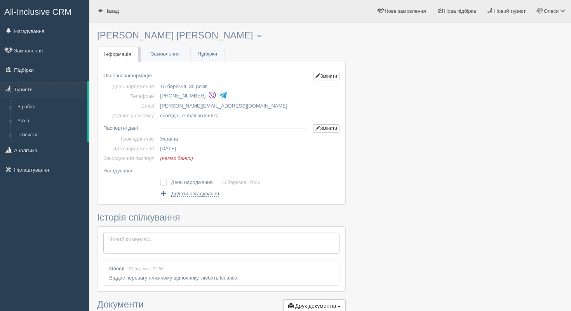
click at [33, 14] on span "All-Inclusive CRM" at bounding box center [38, 12] width 68 height 10
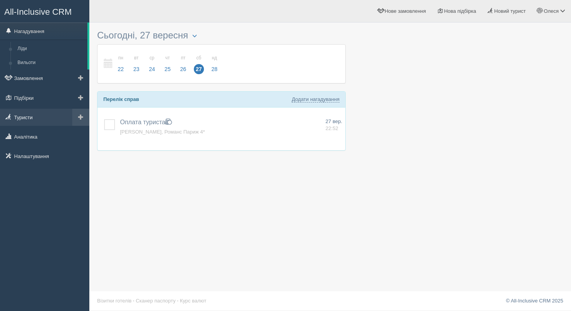
click at [12, 120] on link "Туристи" at bounding box center [44, 117] width 89 height 17
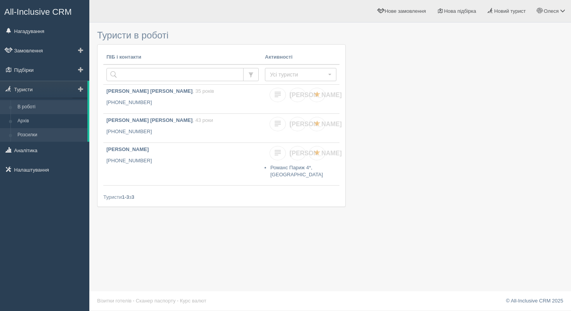
click at [24, 136] on link "Розсилки" at bounding box center [50, 135] width 73 height 14
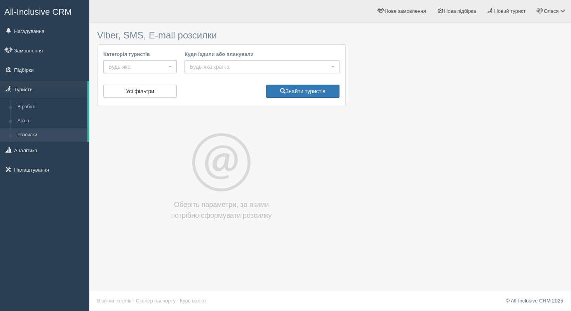
select select
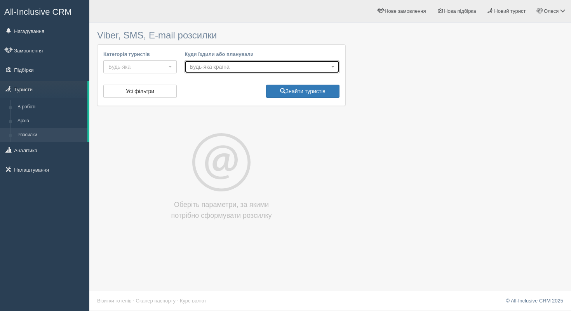
click at [198, 65] on span "Будь-яка країна" at bounding box center [260, 67] width 140 height 8
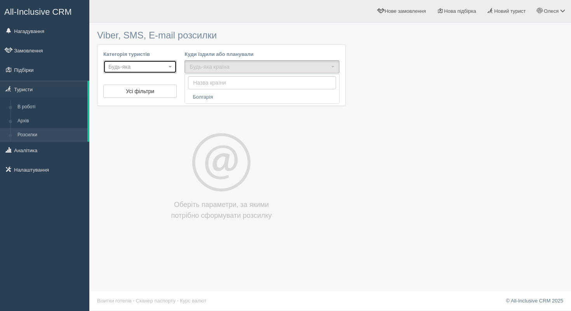
click at [142, 65] on span "Будь-яка" at bounding box center [137, 67] width 58 height 8
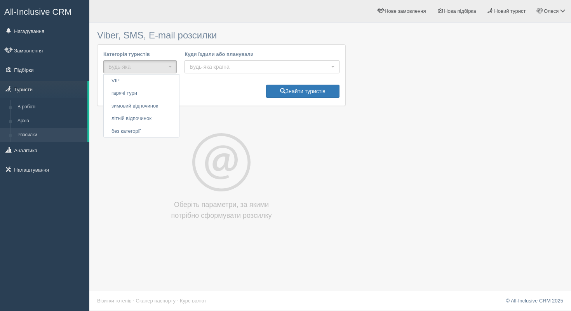
click at [206, 75] on div "Куди їздили або планували Будь-яка країна Болгарія Болгарія" at bounding box center [262, 64] width 163 height 26
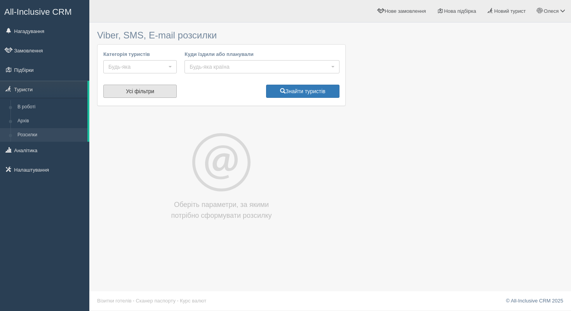
click at [161, 89] on button "Усі фільтри" at bounding box center [139, 91] width 73 height 13
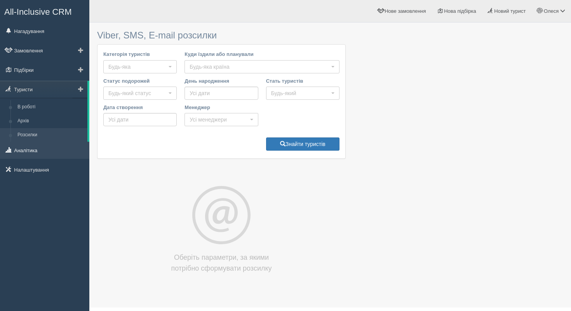
click at [30, 152] on link "Аналітика" at bounding box center [44, 150] width 89 height 17
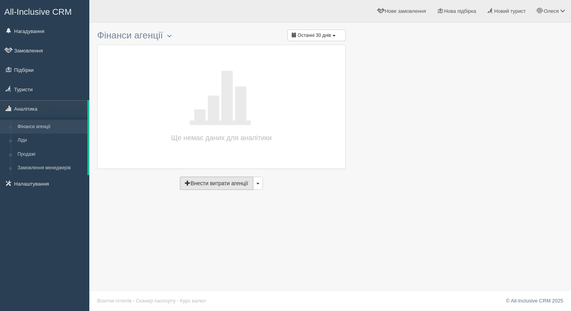
click at [211, 184] on button "Внести витрати агенції" at bounding box center [216, 183] width 73 height 13
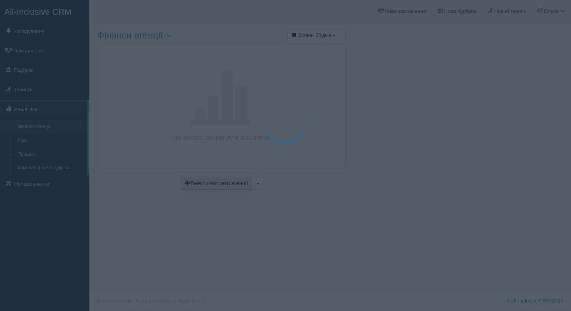
type input "[DATE]"
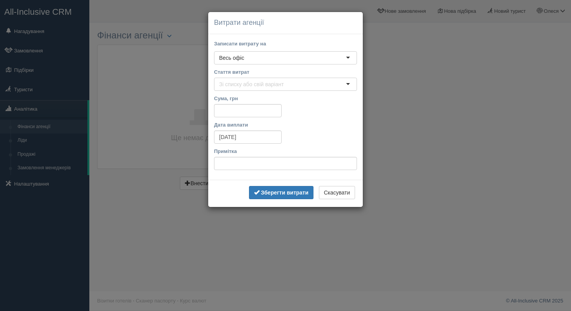
click at [267, 54] on div "Весь офіс" at bounding box center [285, 57] width 143 height 13
type input "40000"
click at [274, 192] on b "Зберегти витрати" at bounding box center [285, 193] width 48 height 6
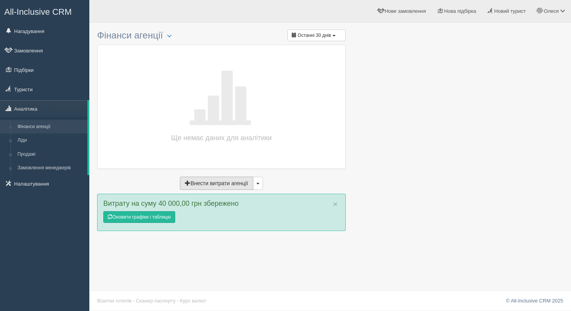
click at [234, 183] on button "Внести витрати агенції" at bounding box center [216, 183] width 73 height 13
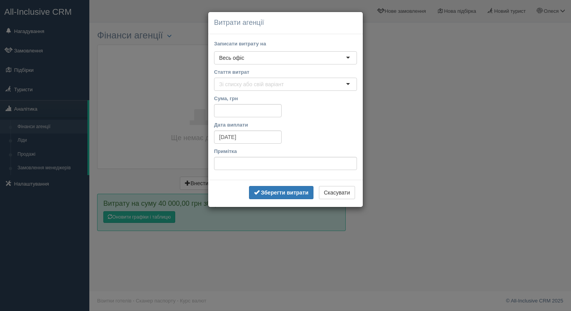
click at [261, 55] on div "Весь офіс" at bounding box center [285, 57] width 143 height 13
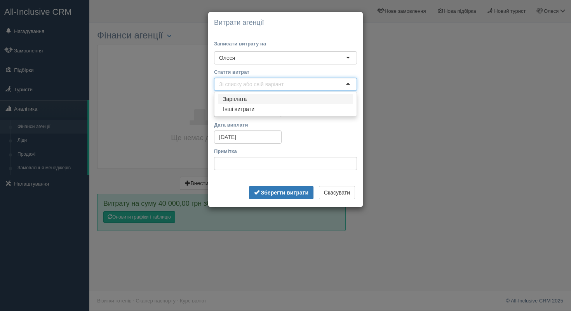
click at [255, 57] on div "Олеся" at bounding box center [285, 57] width 143 height 13
click at [255, 84] on input "Стаття витрат" at bounding box center [254, 84] width 71 height 8
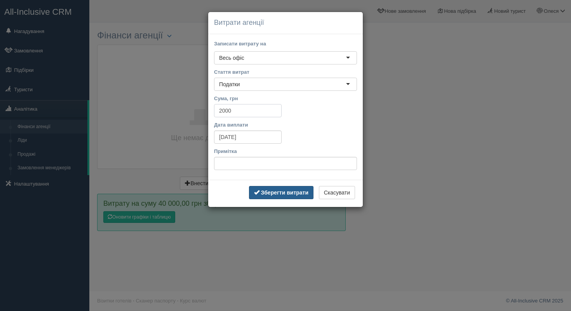
type input "2000"
click at [266, 195] on b "Зберегти витрати" at bounding box center [285, 193] width 48 height 6
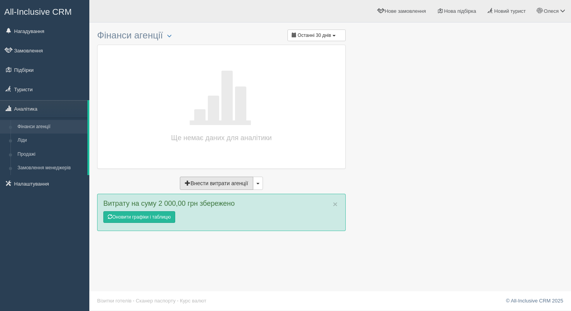
click at [225, 183] on button "Внести витрати агенції" at bounding box center [216, 183] width 73 height 13
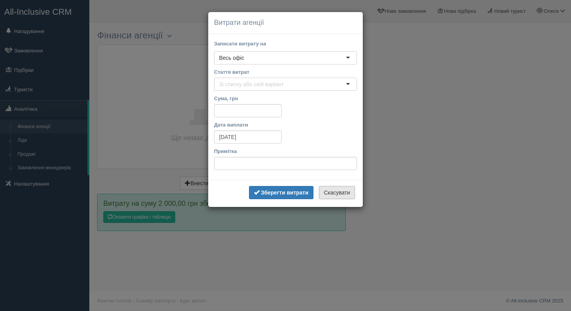
click at [334, 192] on button "Скасувати" at bounding box center [337, 192] width 36 height 13
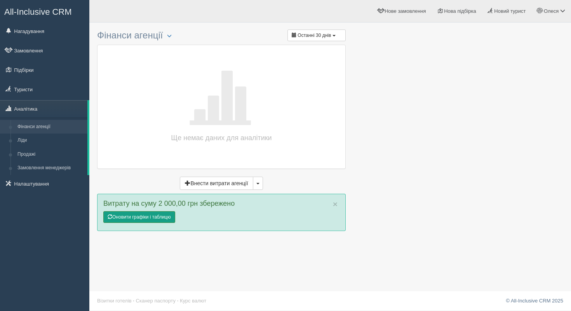
click at [150, 216] on link "Оновити графіки і таблицю" at bounding box center [139, 217] width 72 height 12
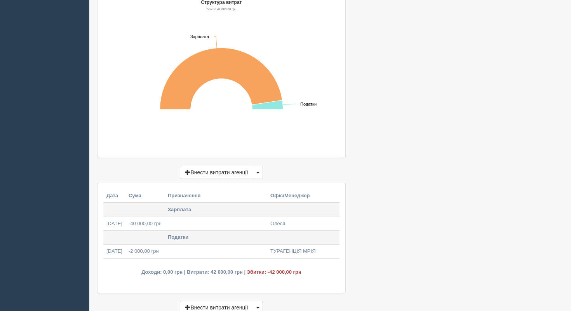
scroll to position [260, 0]
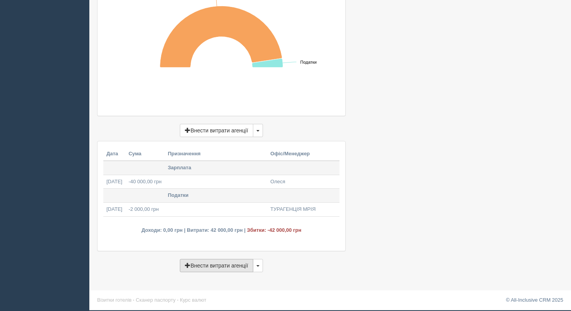
click at [223, 267] on button "Внести витрати агенції" at bounding box center [216, 265] width 73 height 13
type input "[DATE]"
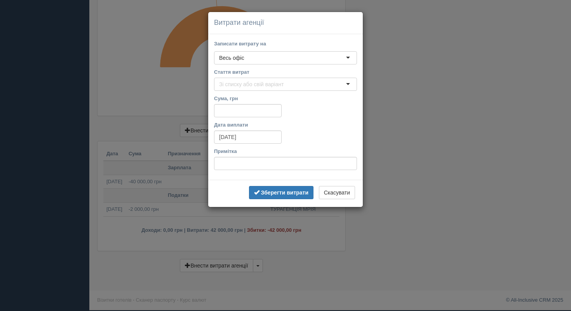
click at [285, 63] on div "Весь офіс" at bounding box center [285, 57] width 143 height 13
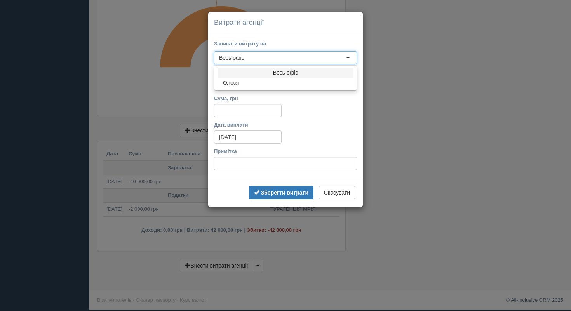
click at [286, 44] on label "Записати витрату на" at bounding box center [285, 43] width 143 height 7
click at [0, 0] on input "Записати витрату на" at bounding box center [0, 0] width 0 height 0
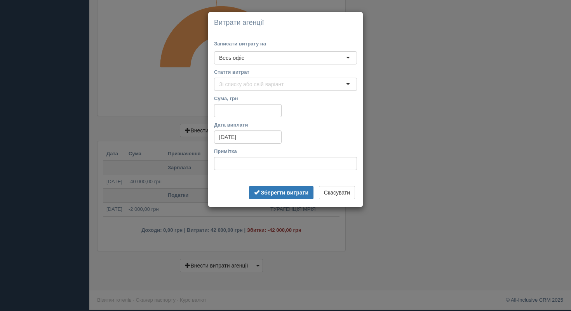
click at [269, 87] on input "Стаття витрат" at bounding box center [254, 84] width 71 height 8
type input "100"
click at [265, 192] on b "Зберегти витрати" at bounding box center [285, 193] width 48 height 6
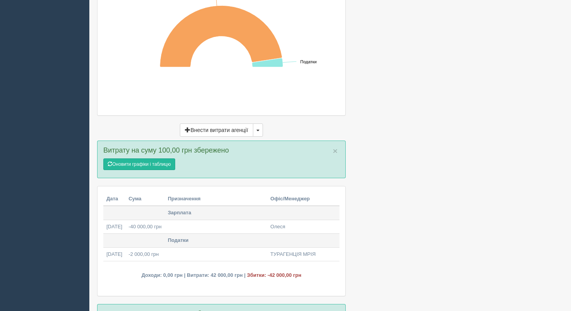
click at [163, 174] on div "× Витрату на суму 100,00 грн збережено Оновити графіки і таблицю" at bounding box center [221, 160] width 249 height 38
click at [159, 168] on link "Оновити графіки і таблицю" at bounding box center [139, 165] width 72 height 12
